Goal: Task Accomplishment & Management: Use online tool/utility

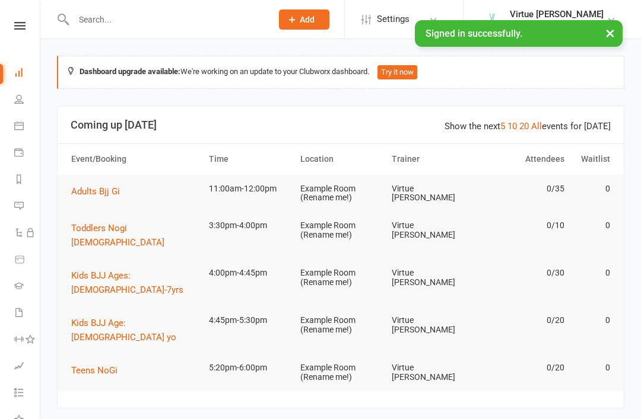
click at [609, 40] on button "×" at bounding box center [609, 33] width 21 height 26
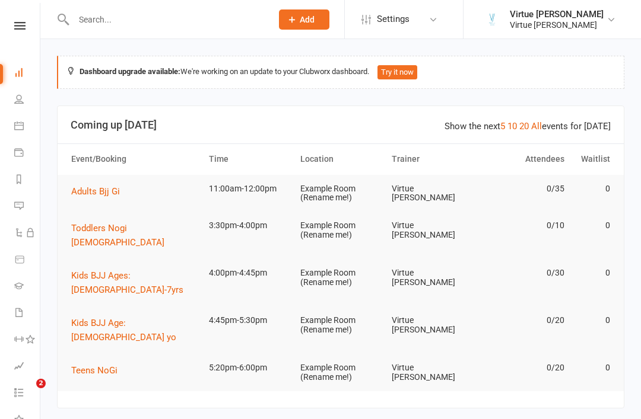
click at [19, 22] on icon at bounding box center [19, 26] width 11 height 8
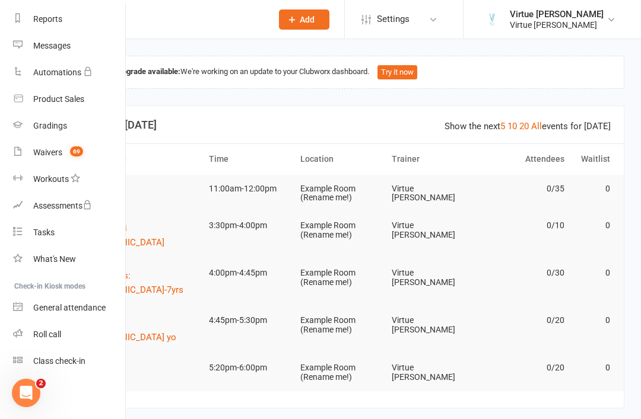
scroll to position [151, 1]
click at [40, 337] on div "Roll call" at bounding box center [47, 334] width 28 height 9
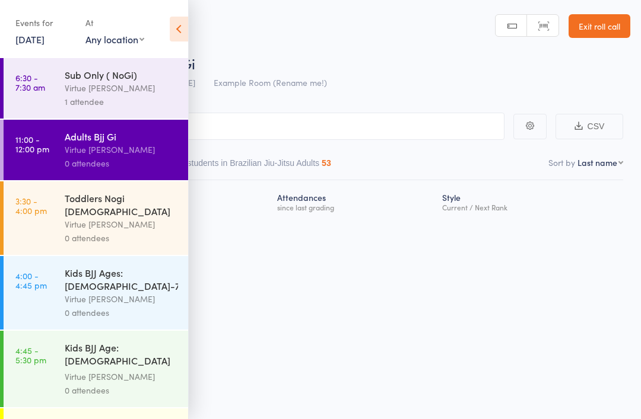
click at [36, 96] on link "6:30 - 7:30 am Sub Only ( NoGi) Virtue [PERSON_NAME] 1 attendee" at bounding box center [96, 88] width 185 height 61
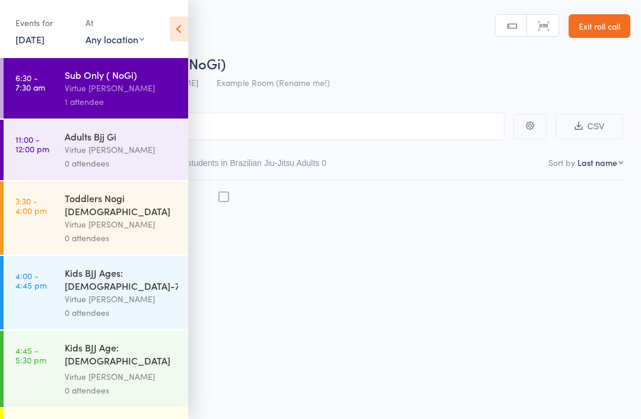
click at [174, 33] on icon at bounding box center [179, 29] width 18 height 25
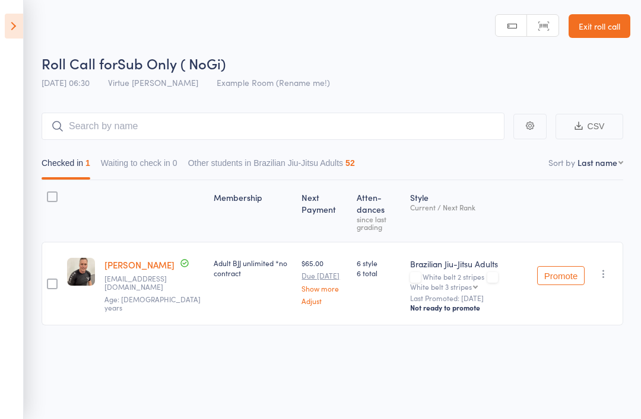
click at [616, 21] on link "Exit roll call" at bounding box center [599, 26] width 62 height 24
